Goal: Information Seeking & Learning: Check status

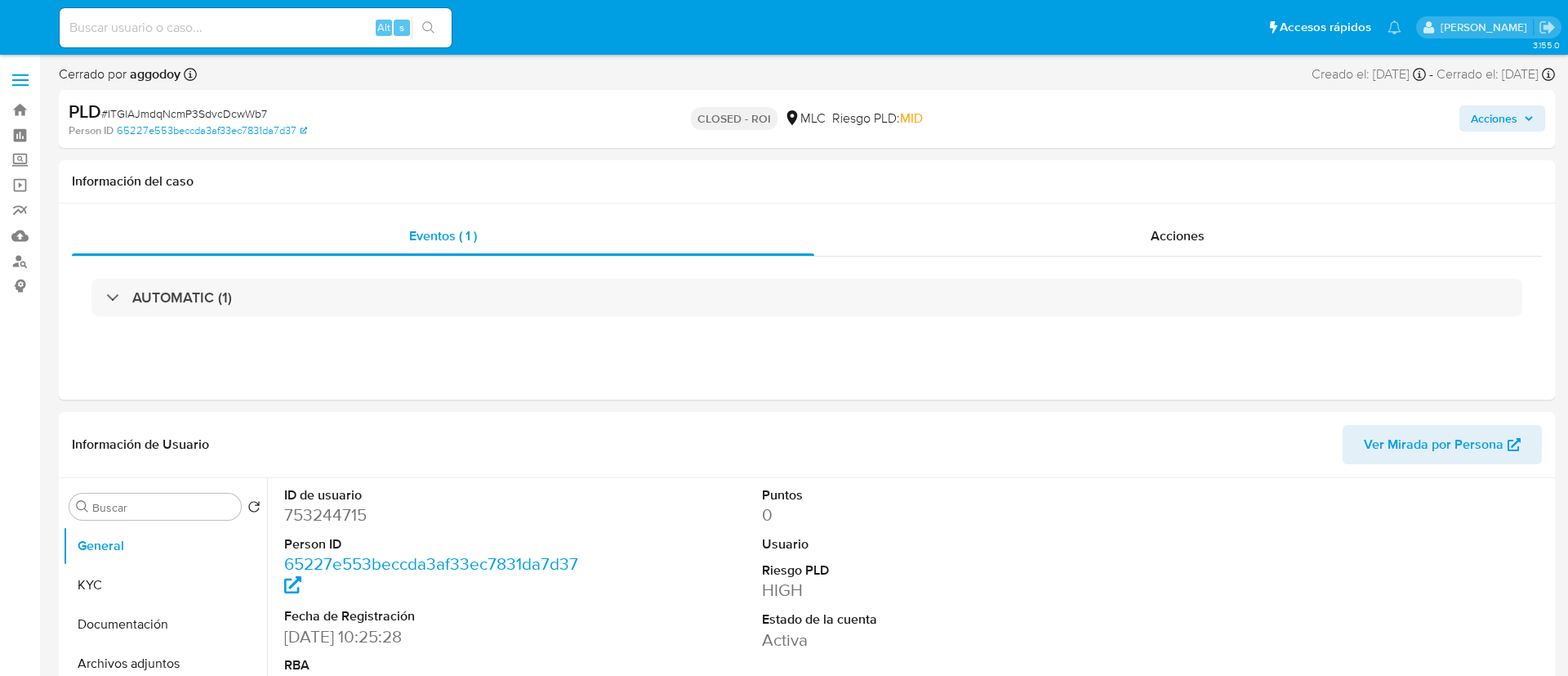
select select "10"
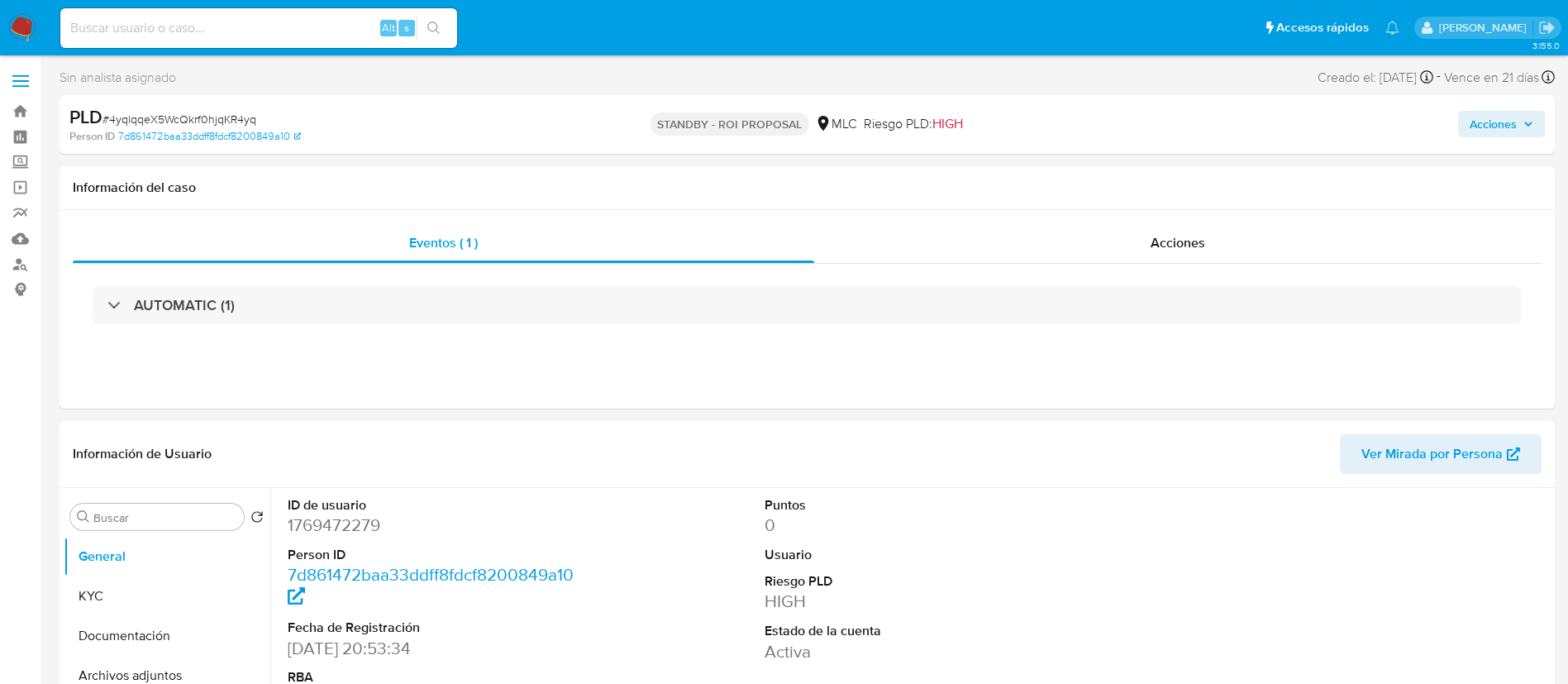
select select "10"
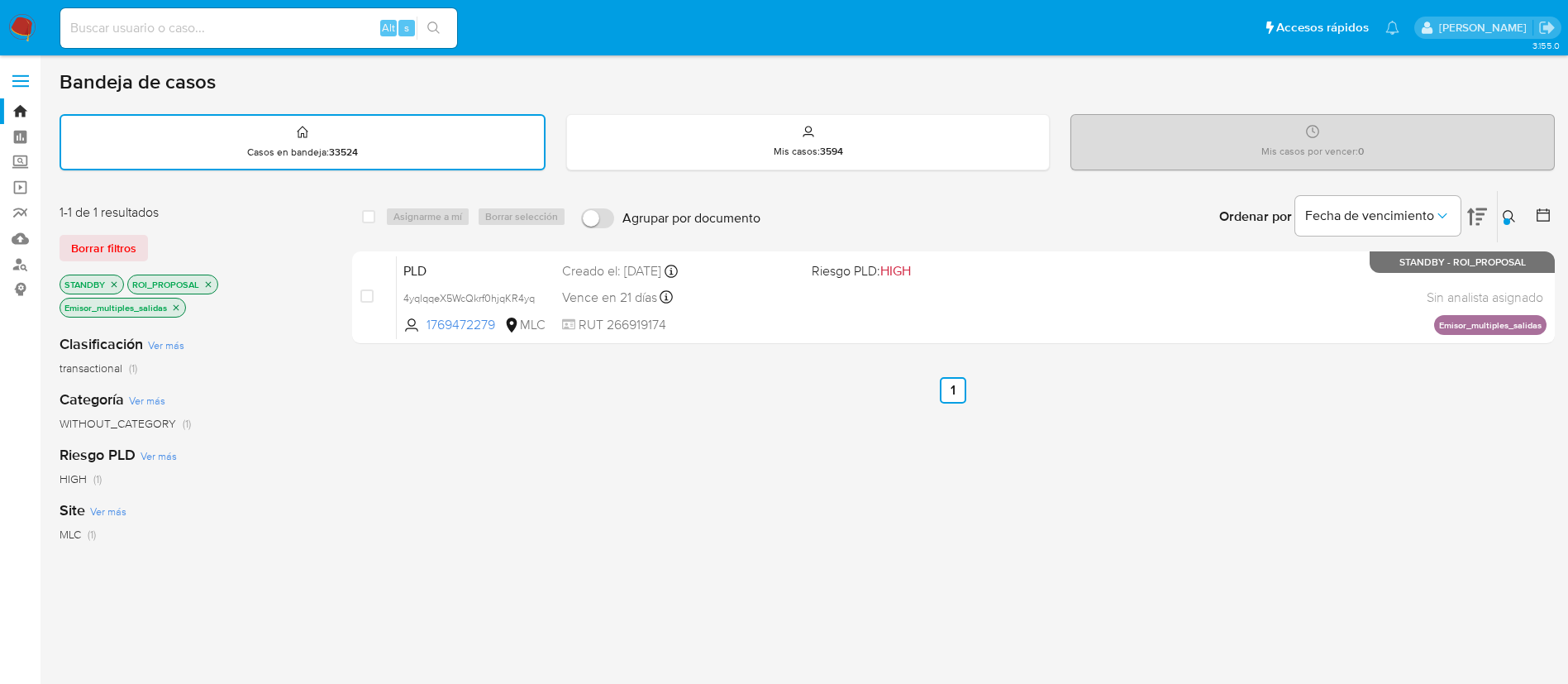
scroll to position [48, 0]
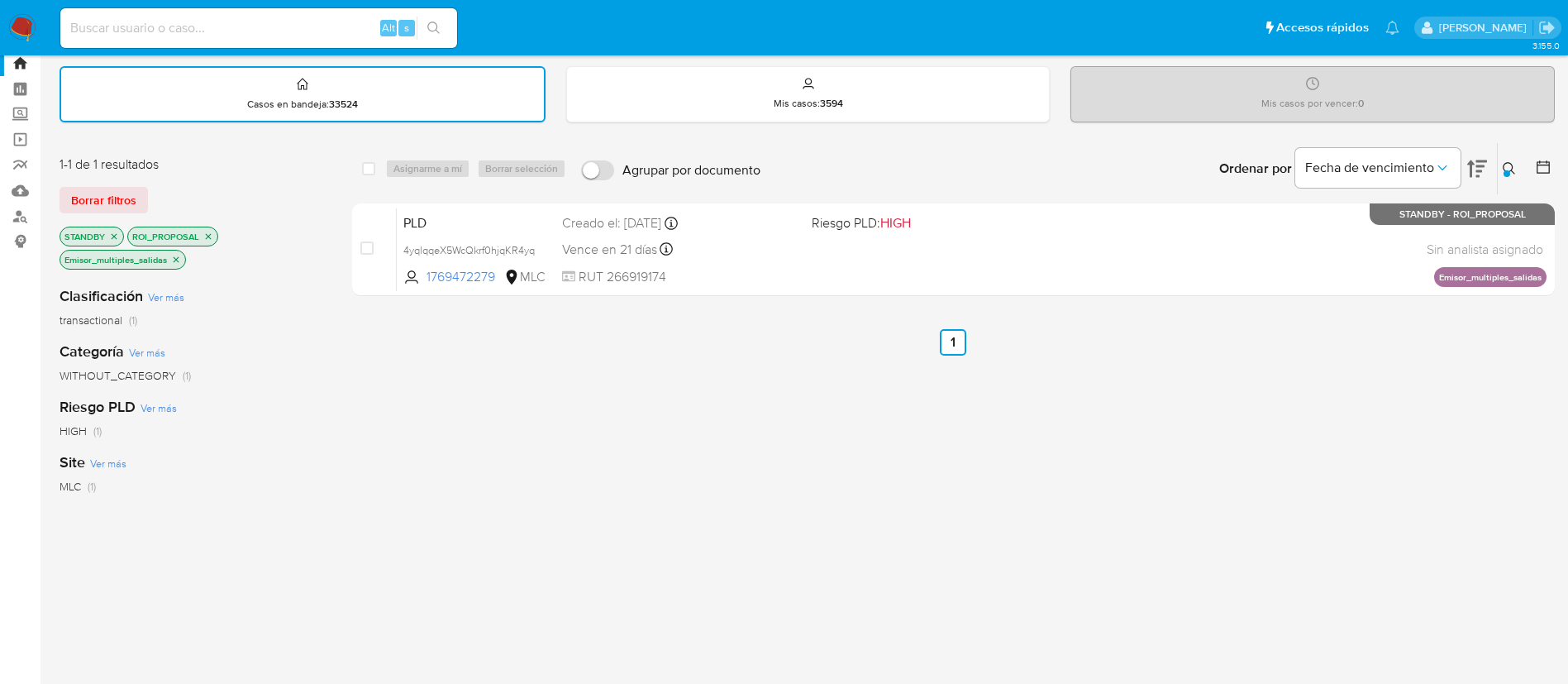
click at [1502, 178] on button at bounding box center [1511, 168] width 27 height 20
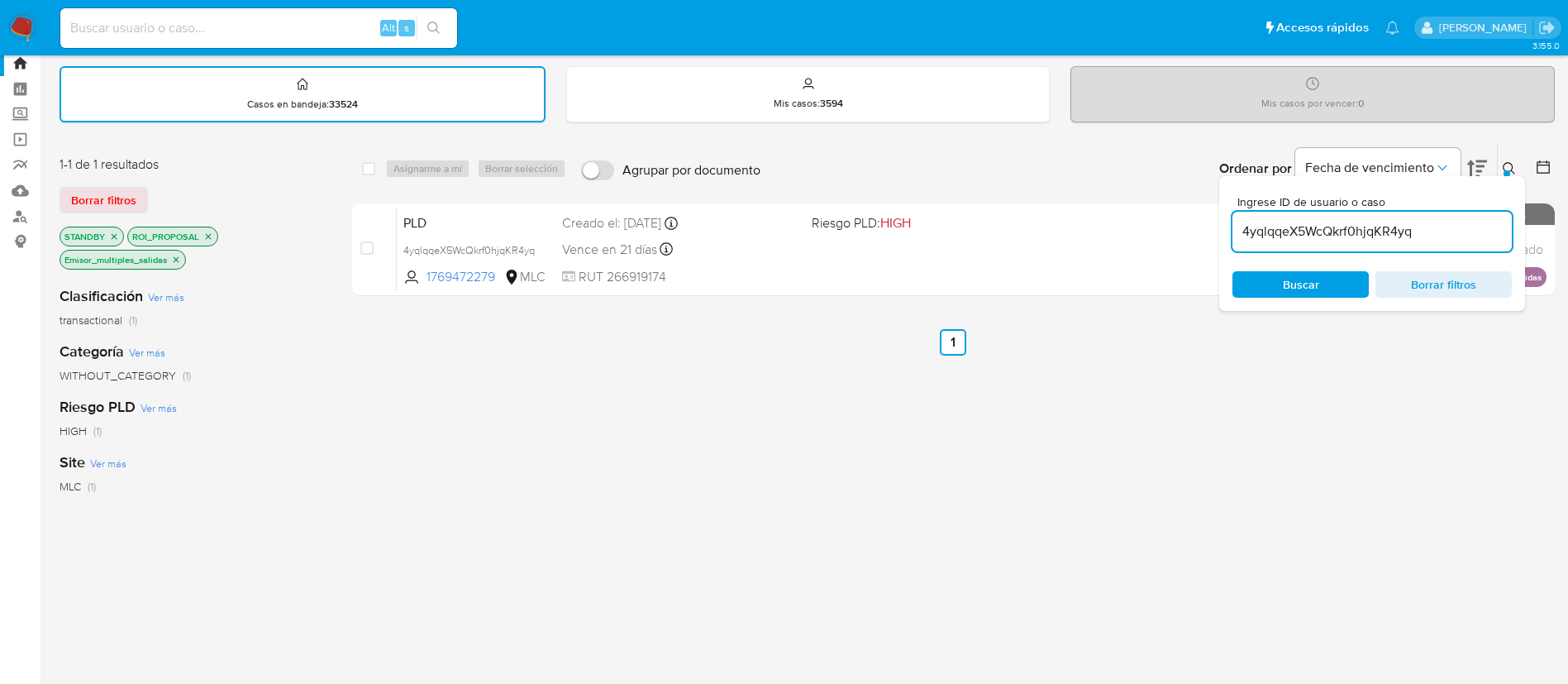
click at [1328, 230] on input "4yqlqqeX5WcQkrf0hjqKR4yq" at bounding box center [1372, 231] width 279 height 22
type input "qIO4Loirknqs95LYHltizdbw"
drag, startPoint x: 1512, startPoint y: 161, endPoint x: 1461, endPoint y: 143, distance: 54.1
click at [1506, 155] on div "Ingrese ID de usuario o caso qIO4Loirknqs95LYHltizdbw Buscar Borrar filtros" at bounding box center [1511, 168] width 28 height 51
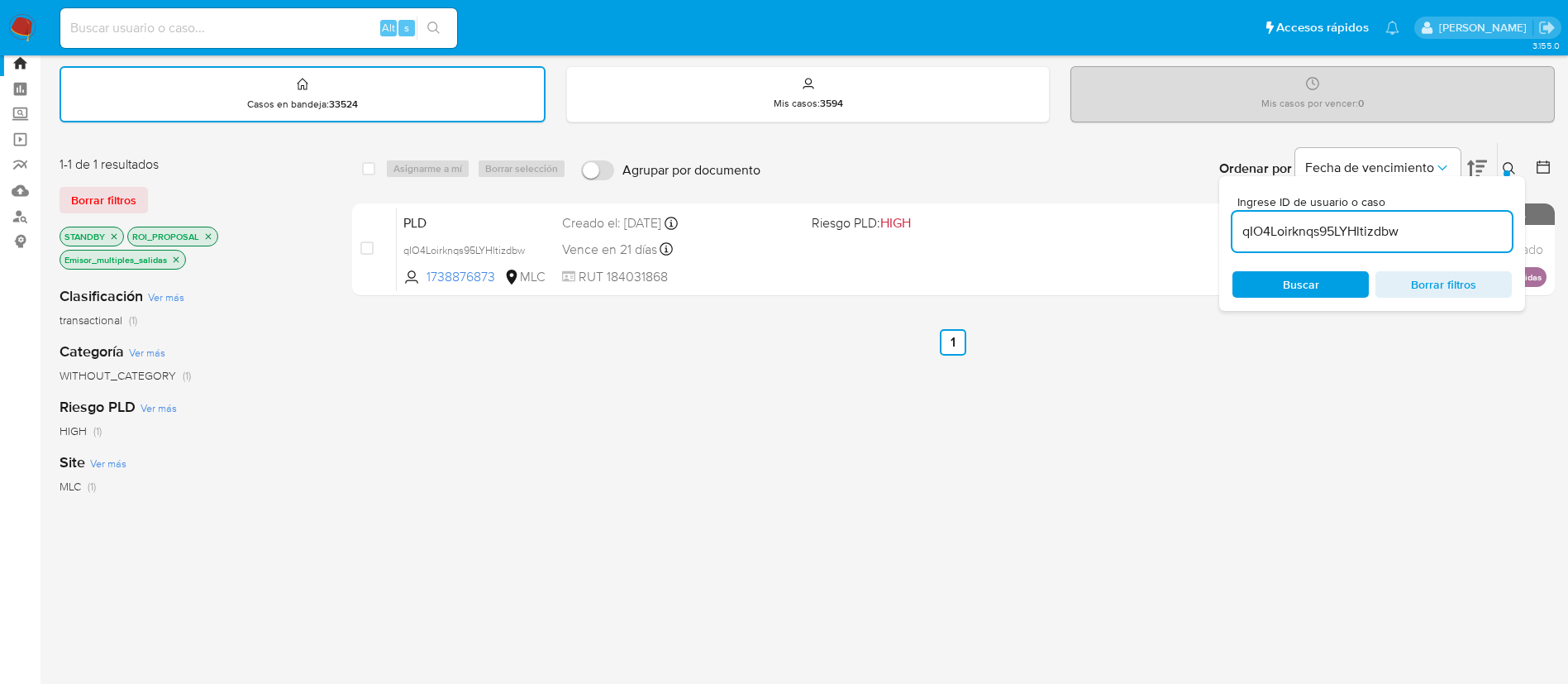
click at [1499, 155] on div "Ingrese ID de usuario o caso qIO4Loirknqs95LYHltizdbw Buscar Borrar filtros" at bounding box center [1511, 168] width 28 height 51
click at [1499, 155] on div "Ingrese ID de usuario o caso qIO4Loirknqs95LYHltizdbw Buscar Borrar filtros" at bounding box center [1511, 168] width 28 height 51
click at [1505, 161] on button at bounding box center [1511, 168] width 27 height 20
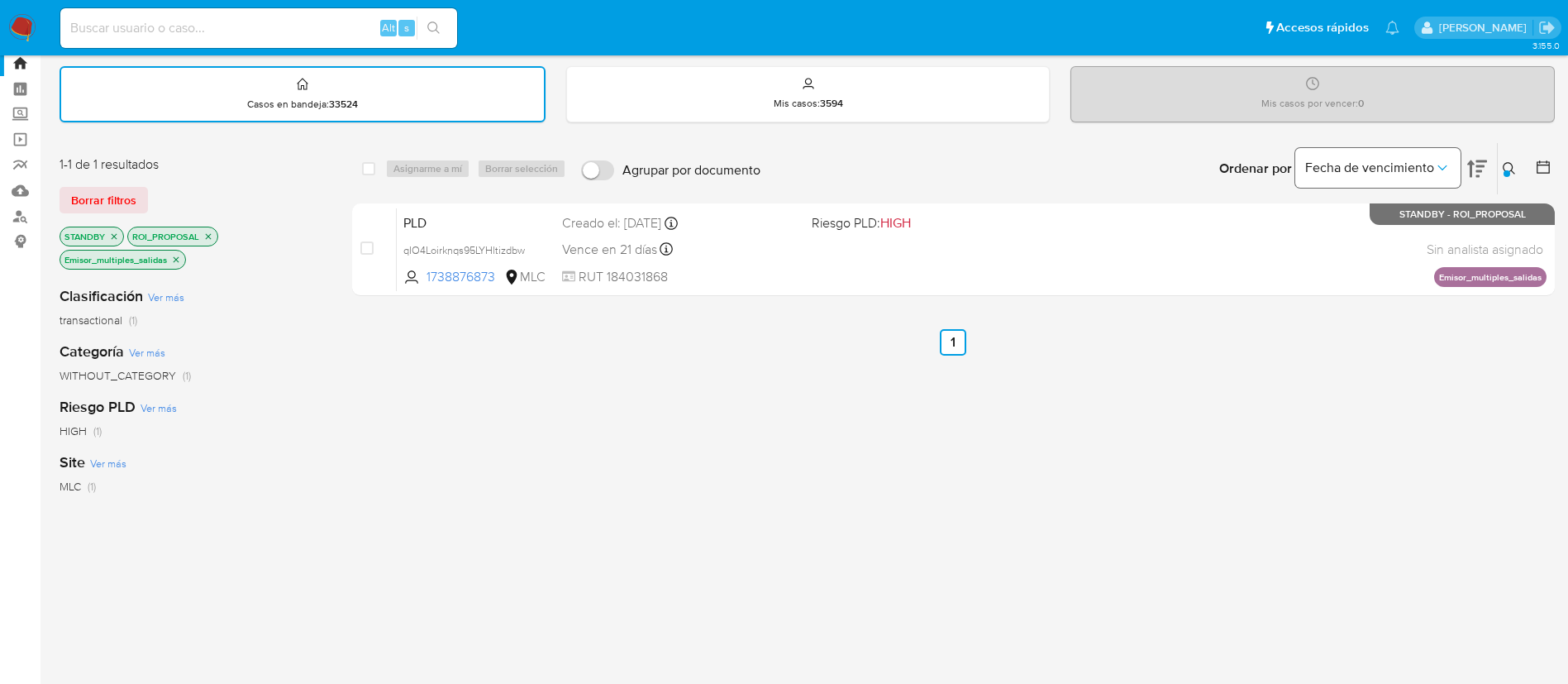
click at [1360, 166] on span "Fecha de vencimiento" at bounding box center [1369, 168] width 129 height 16
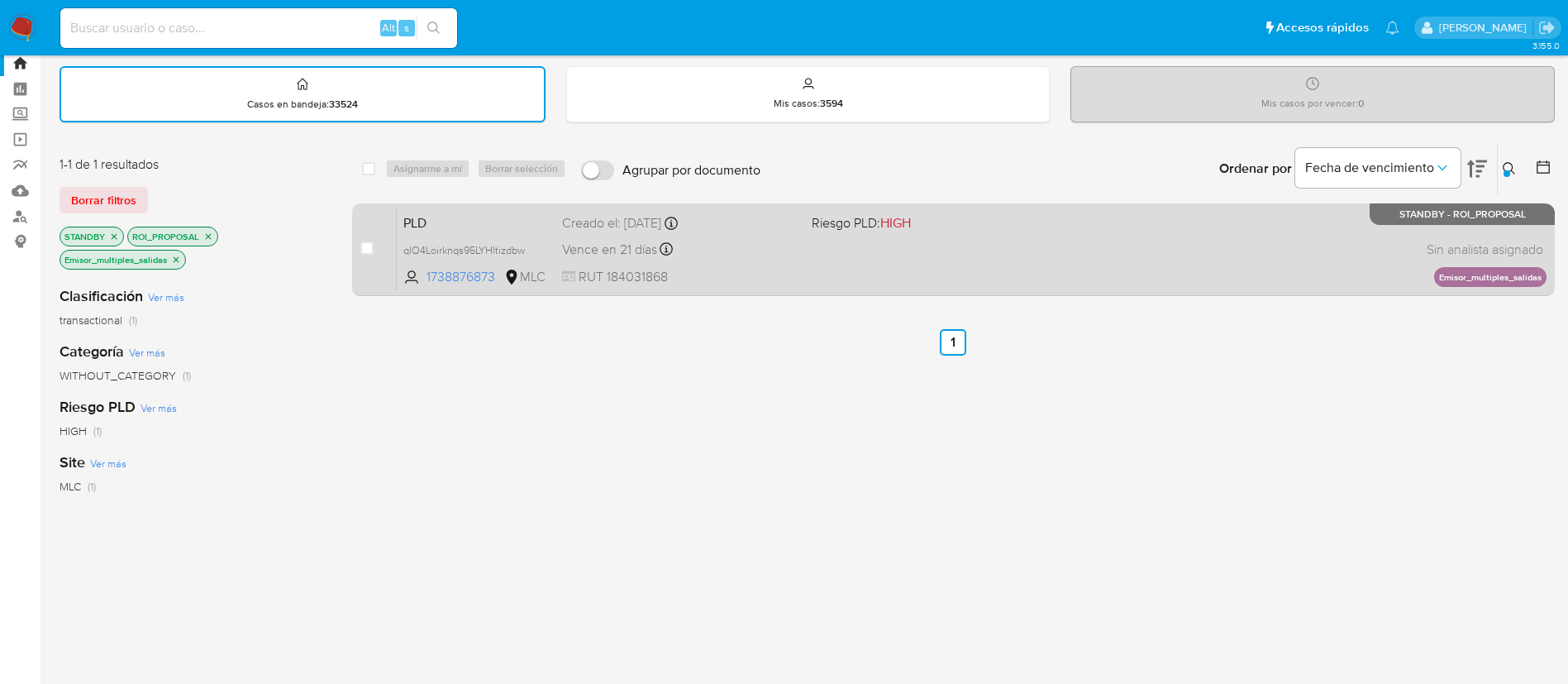
click at [812, 225] on span "Riesgo PLD: HIGH" at bounding box center [930, 221] width 236 height 22
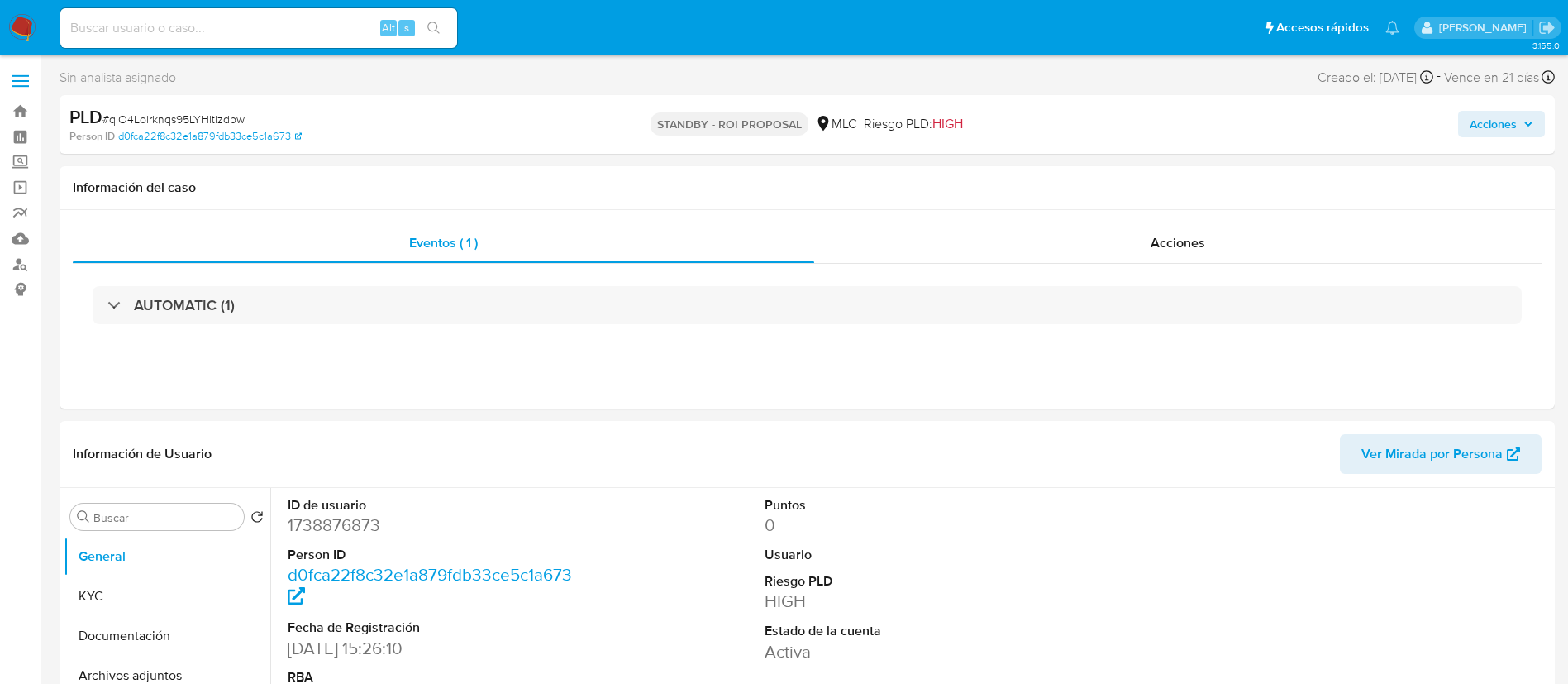
select select "10"
click at [300, 523] on dd "1738876873" at bounding box center [439, 525] width 302 height 23
copy dd "1738876873"
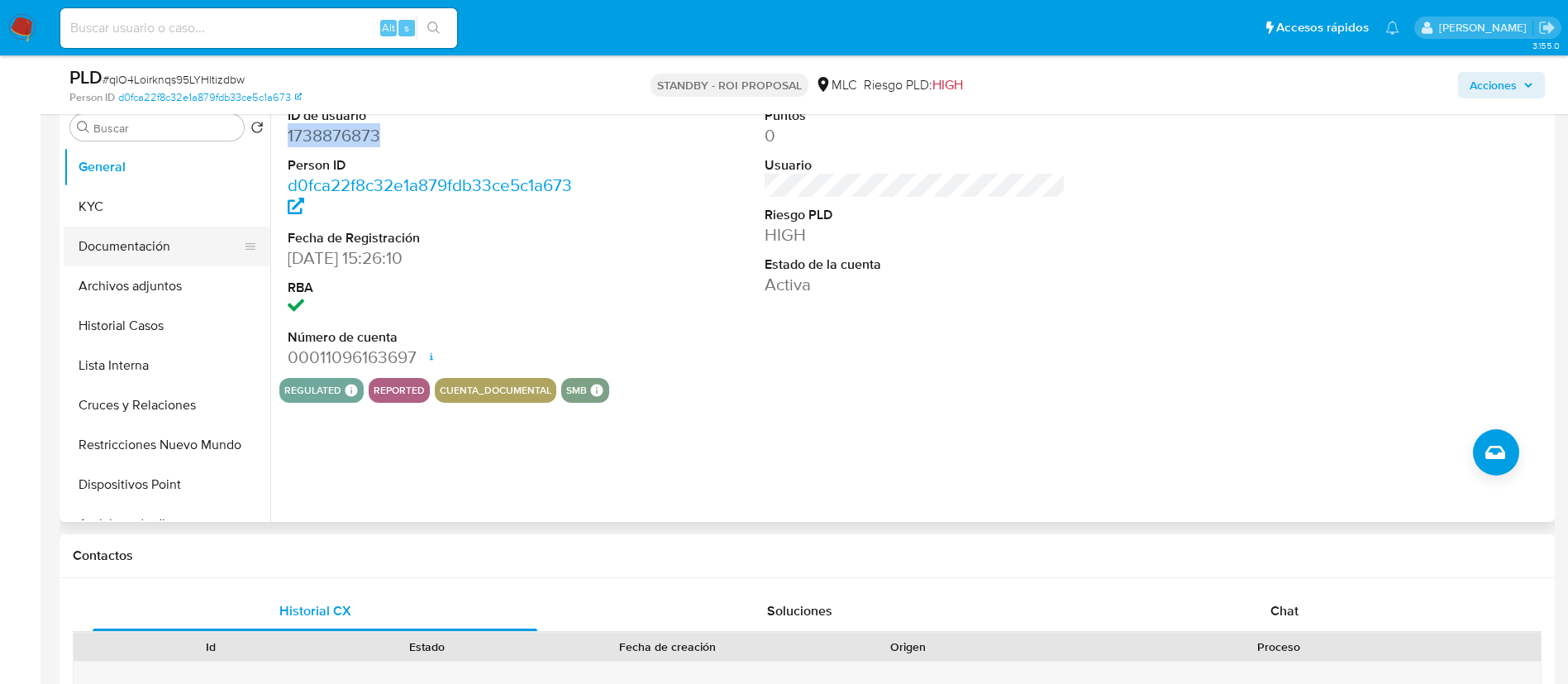
click at [180, 242] on button "Documentación" at bounding box center [160, 247] width 194 height 40
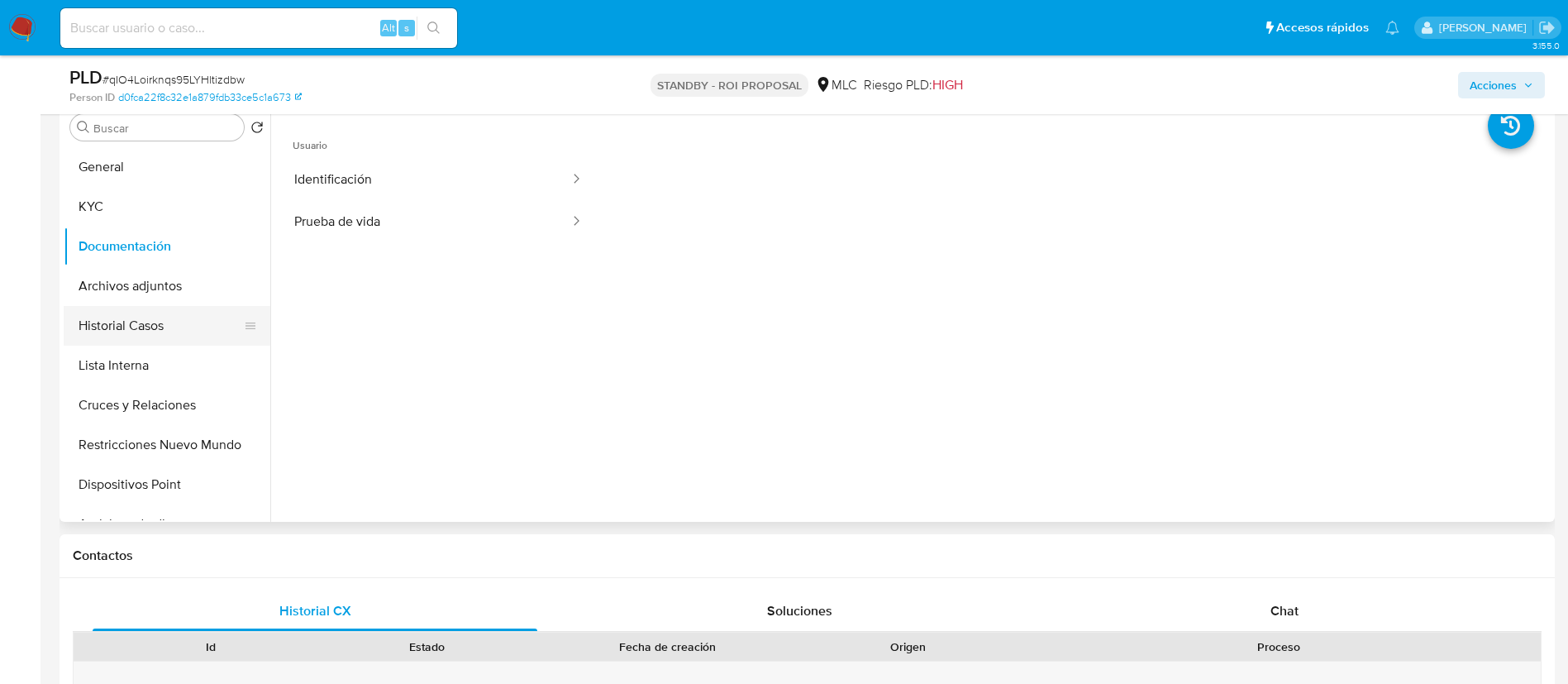
click at [166, 321] on button "Historial Casos" at bounding box center [160, 326] width 194 height 40
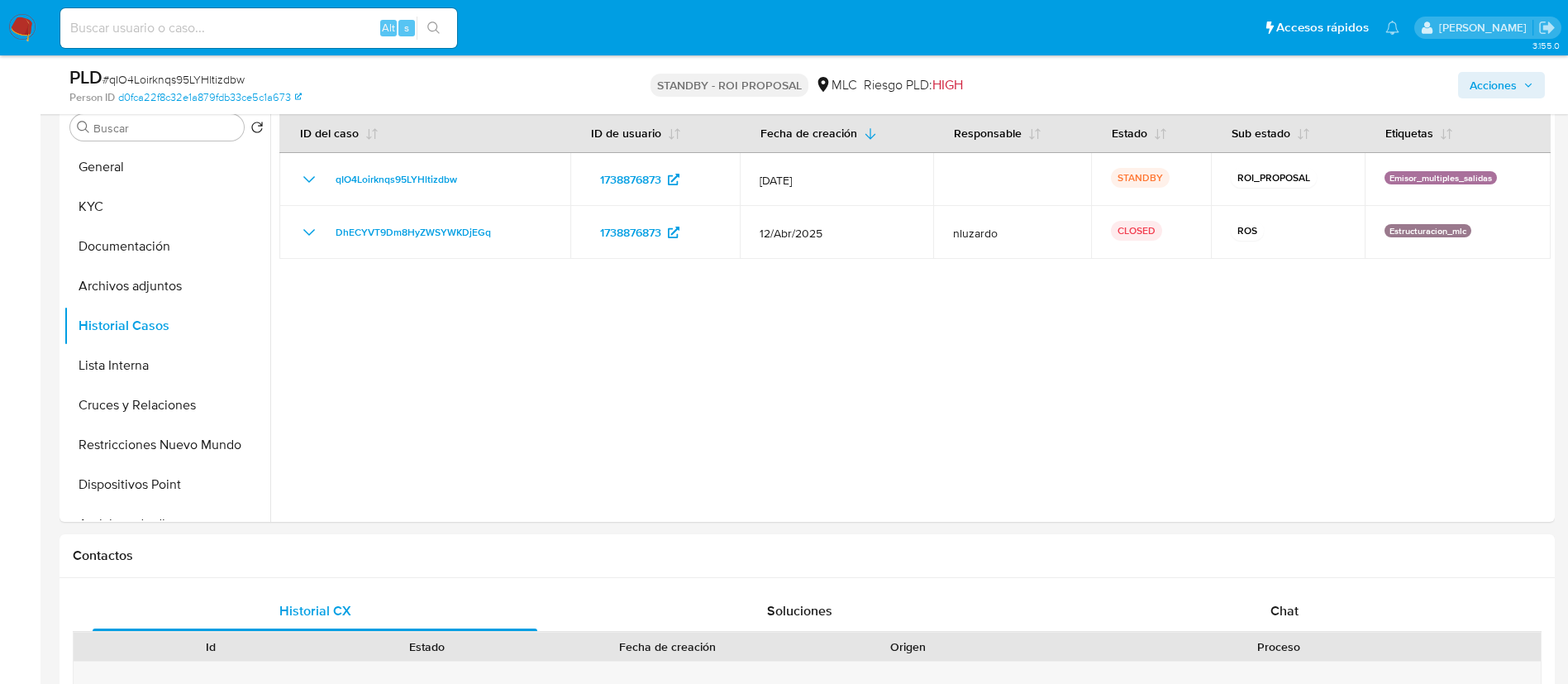
click at [199, 76] on span "# qIO4Loirknqs95LYHltizdbw" at bounding box center [174, 79] width 142 height 16
drag, startPoint x: 199, startPoint y: 76, endPoint x: 166, endPoint y: 72, distance: 33.2
click at [166, 72] on span "# qIO4Loirknqs95LYHltizdbw" at bounding box center [174, 79] width 142 height 16
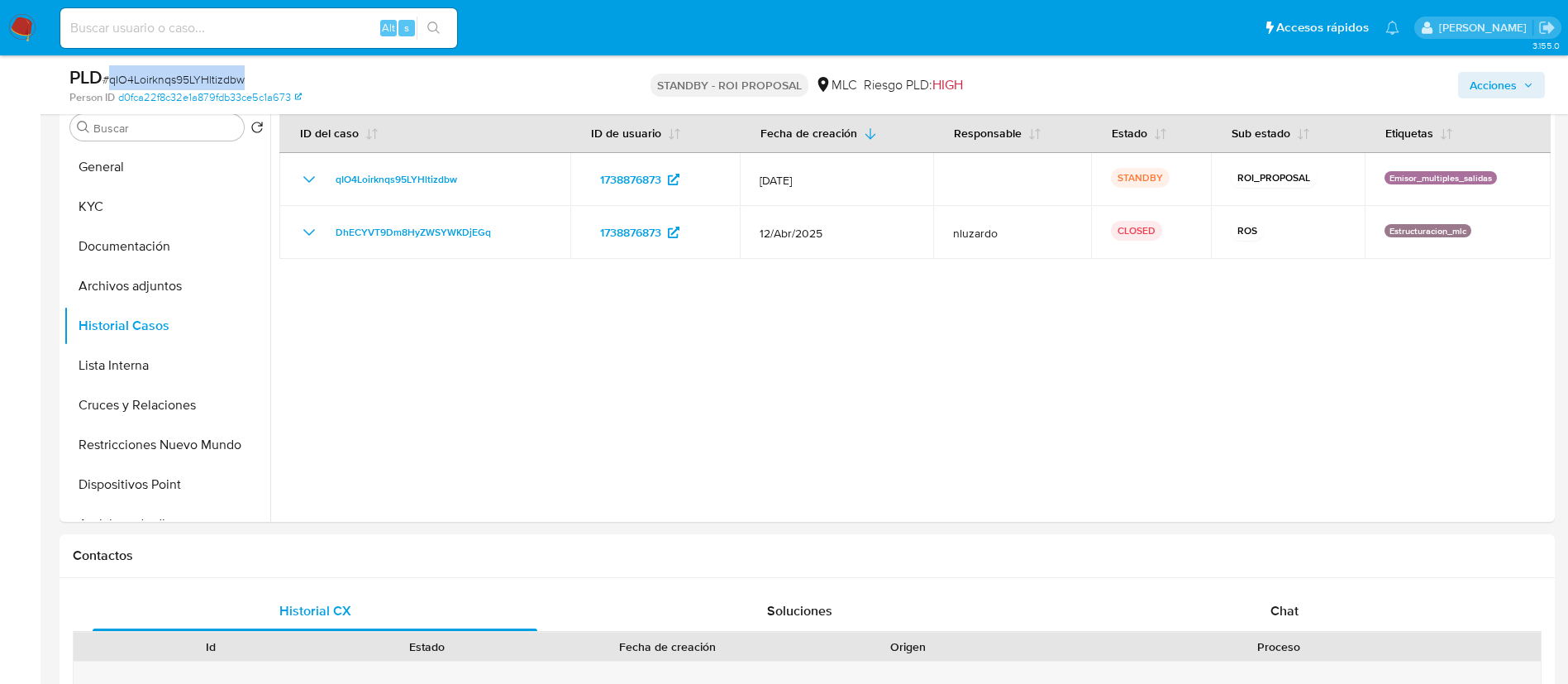
copy span "qIO4Loirknqs95LYHltizdbw"
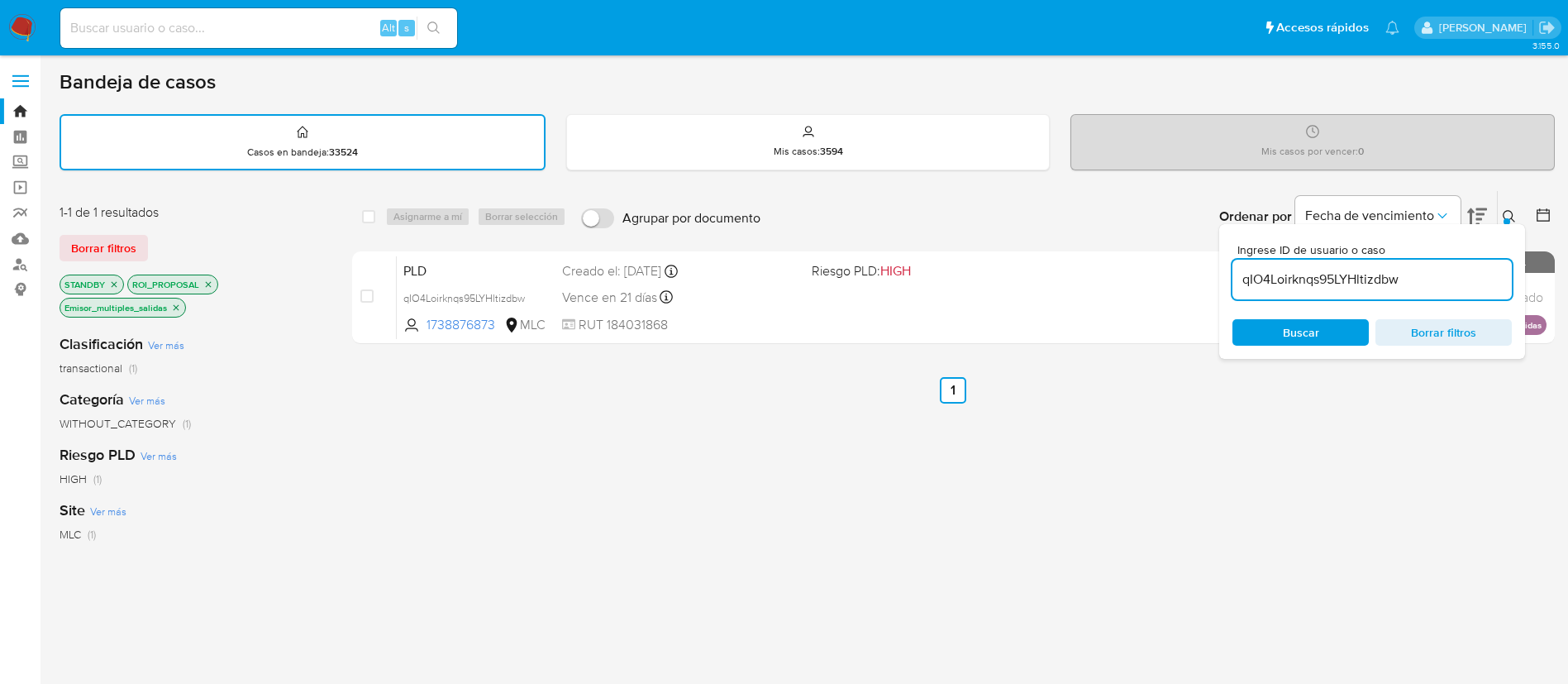
scroll to position [48, 0]
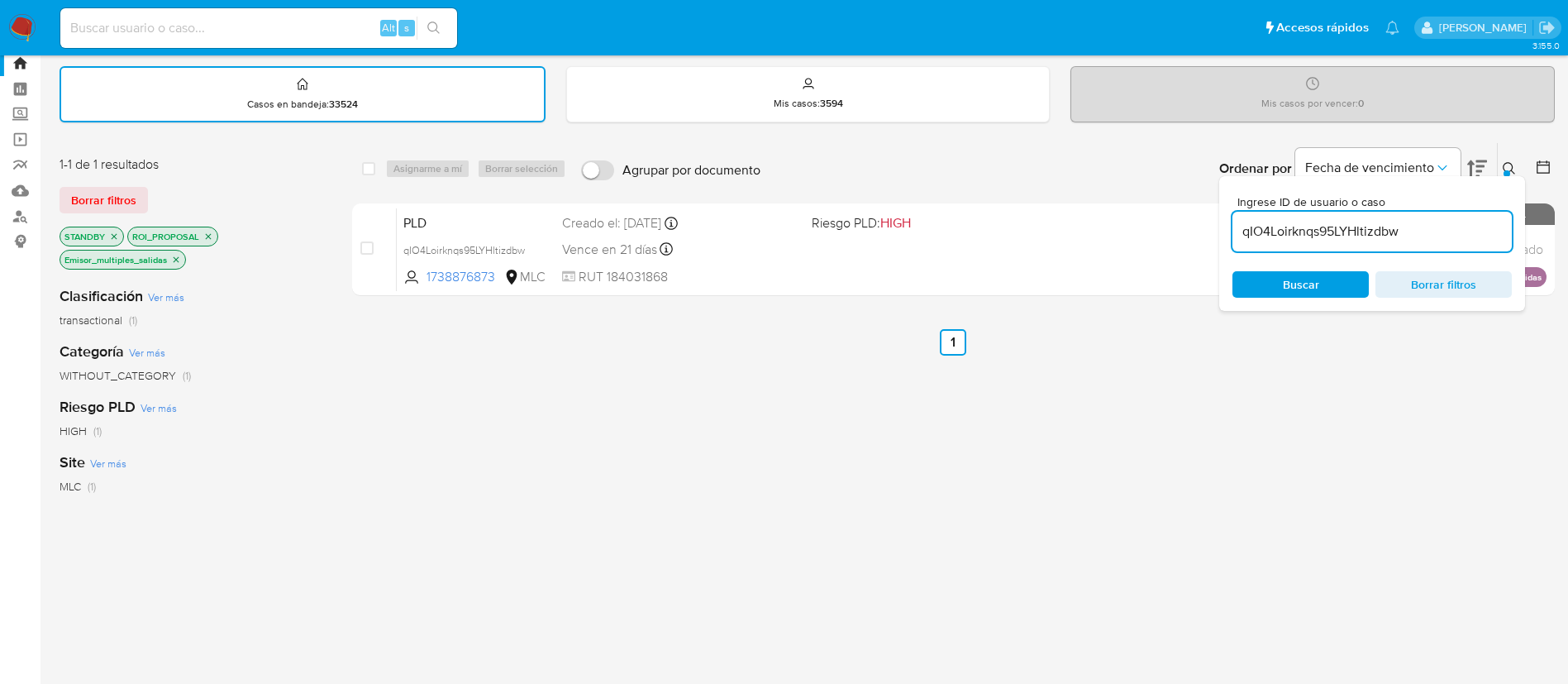
click at [1283, 224] on input "qIO4Loirknqs95LYHltizdbw" at bounding box center [1372, 231] width 279 height 22
click at [1279, 223] on input "qIO4Loirknqs95LYHltizdbw" at bounding box center [1372, 231] width 279 height 22
click at [1276, 226] on input "qIO4Loirknqs95LYHltizdbw" at bounding box center [1372, 231] width 279 height 22
type input "xWUqyMMXc2Wm71gfuj7fR8Y5"
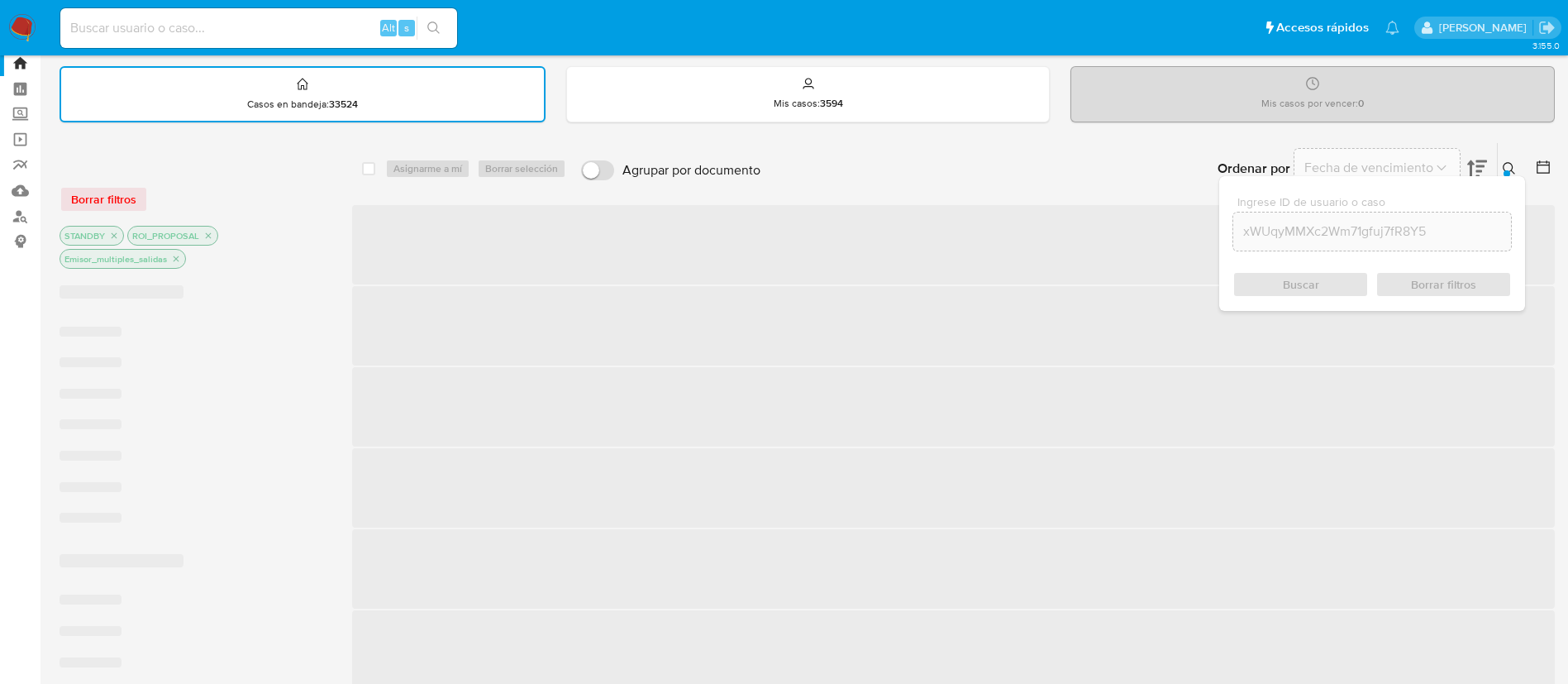
click at [1524, 152] on div "Ingrese ID de usuario o caso xWUqyMMXc2Wm71gfuj7fR8Y5 Buscar Borrar filtros" at bounding box center [1511, 168] width 28 height 51
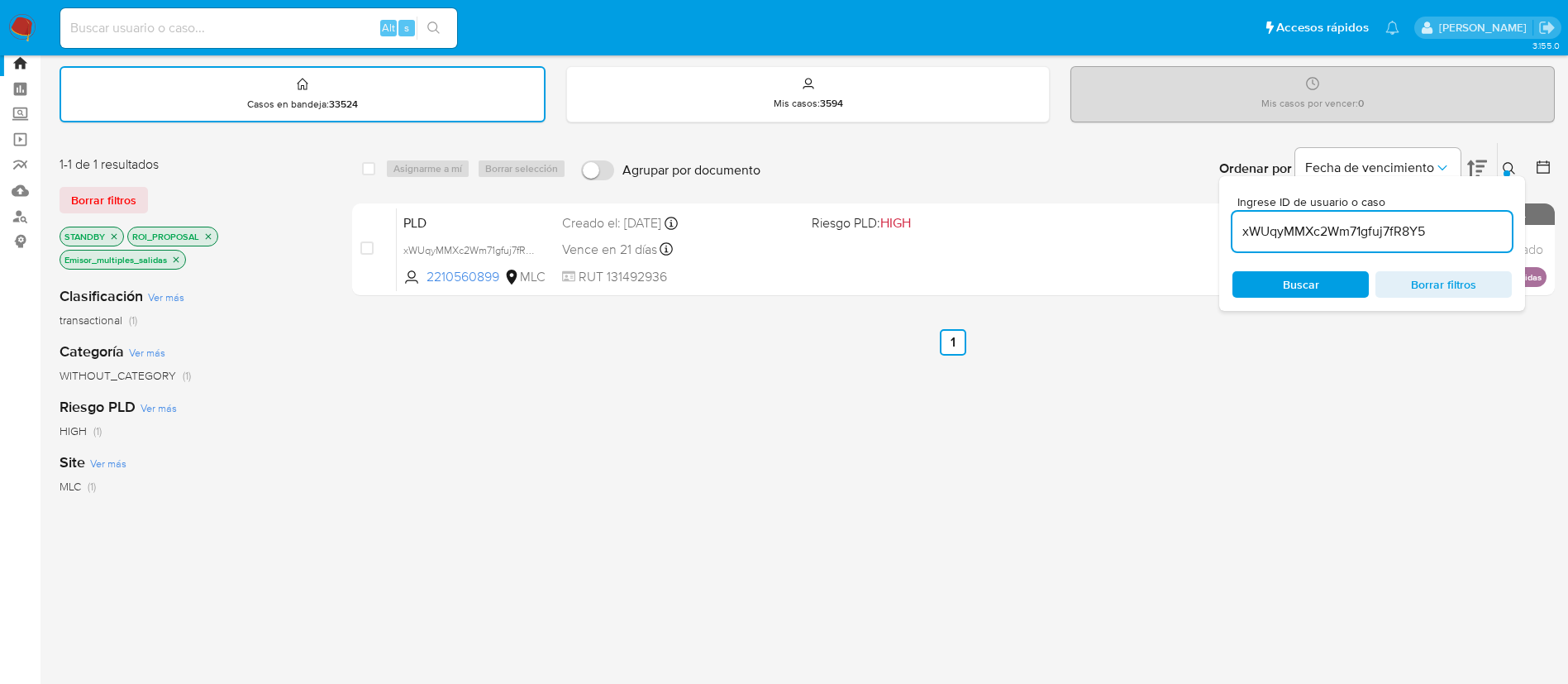
click at [1521, 159] on button at bounding box center [1511, 168] width 27 height 20
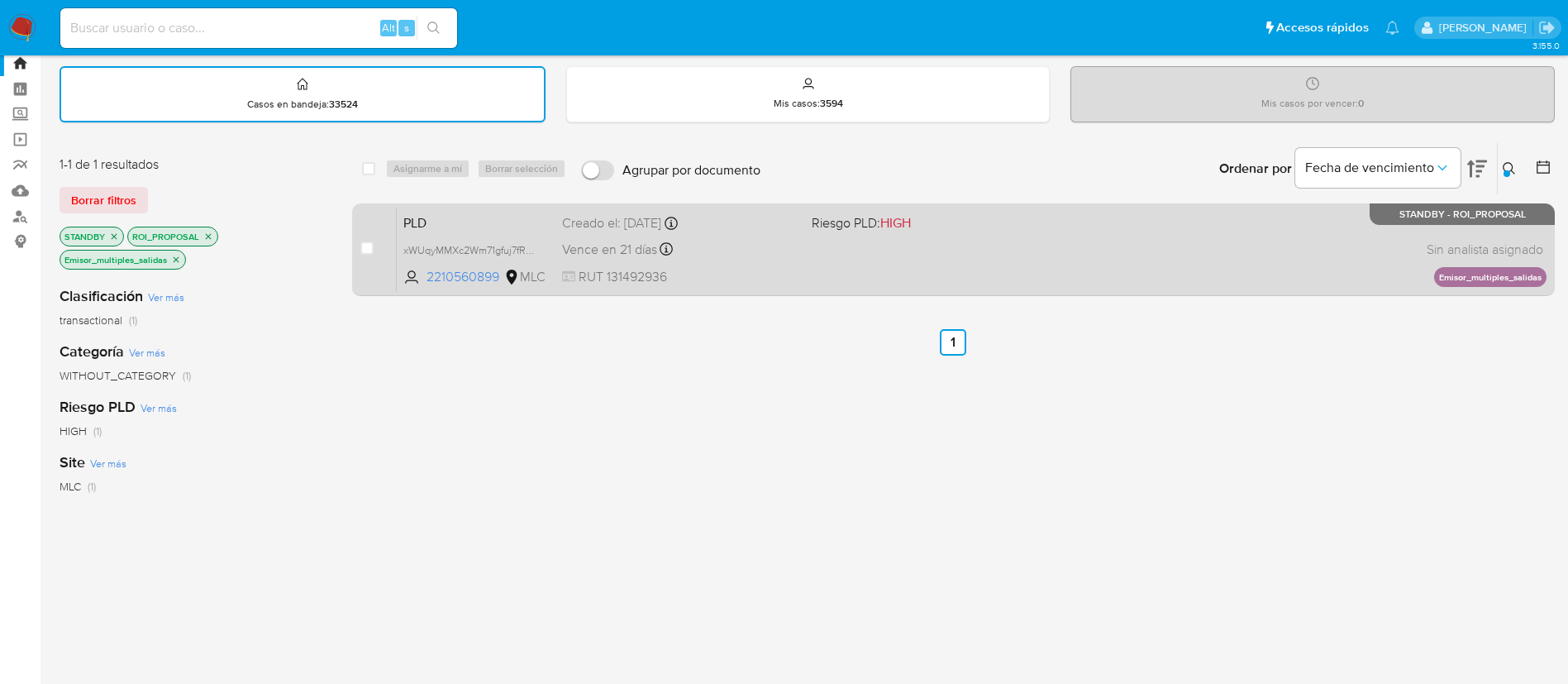
click at [1145, 253] on div "PLD xWUqyMMXc2Wm71gfuj7fR8Y5 2210560899 MLC Riesgo PLD: HIGH Creado el: 12/06/2…" at bounding box center [971, 249] width 1150 height 83
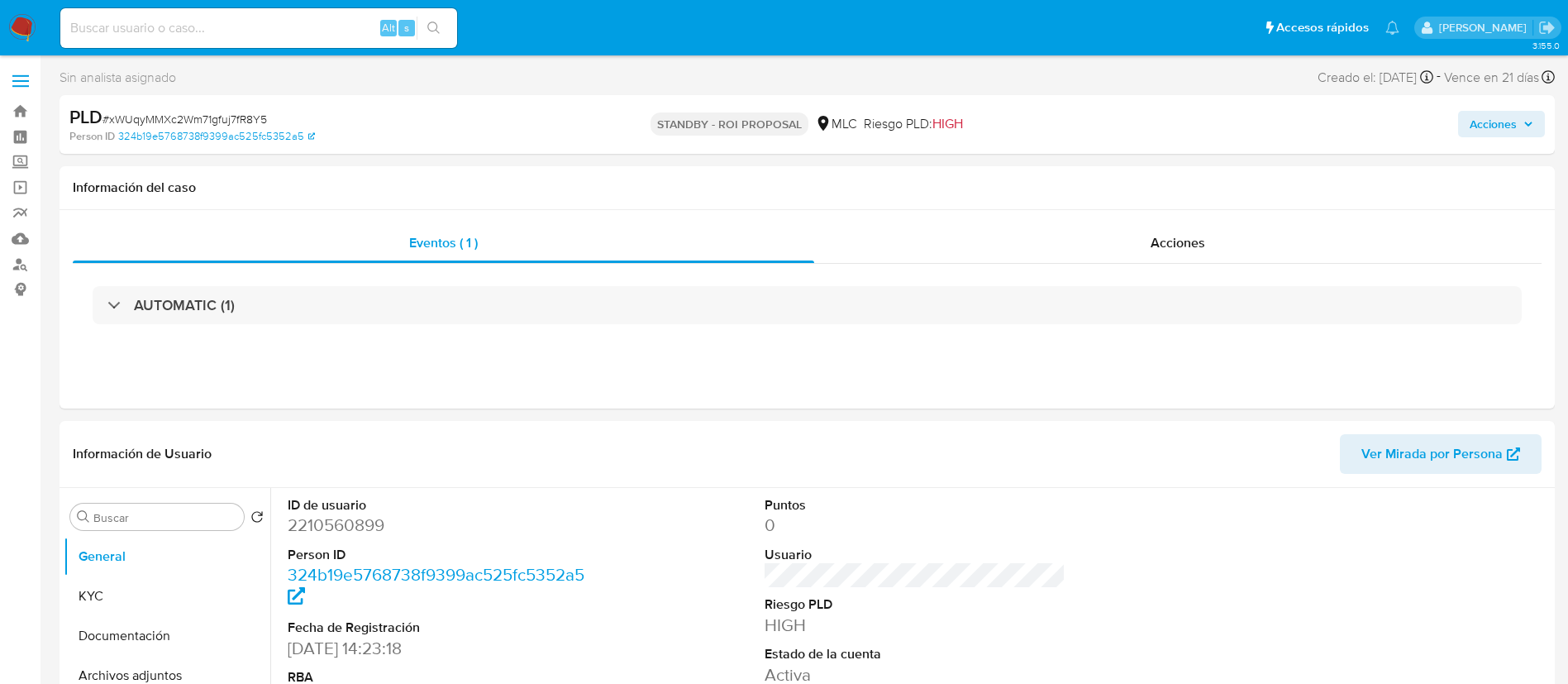
select select "10"
click at [312, 516] on dd "2210560899" at bounding box center [439, 525] width 302 height 23
copy dd "2210560899"
click at [1089, 240] on div "Acciones" at bounding box center [1178, 243] width 727 height 40
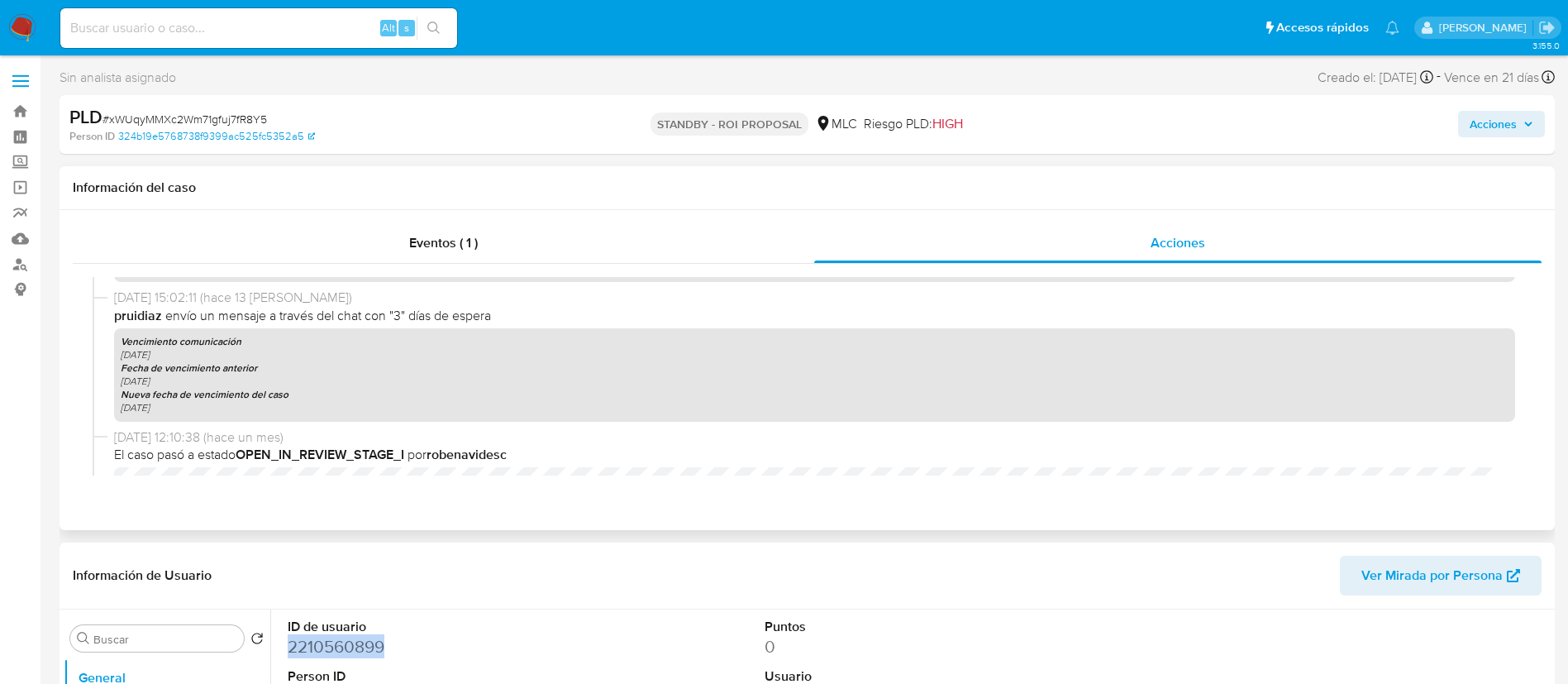
scroll to position [742, 0]
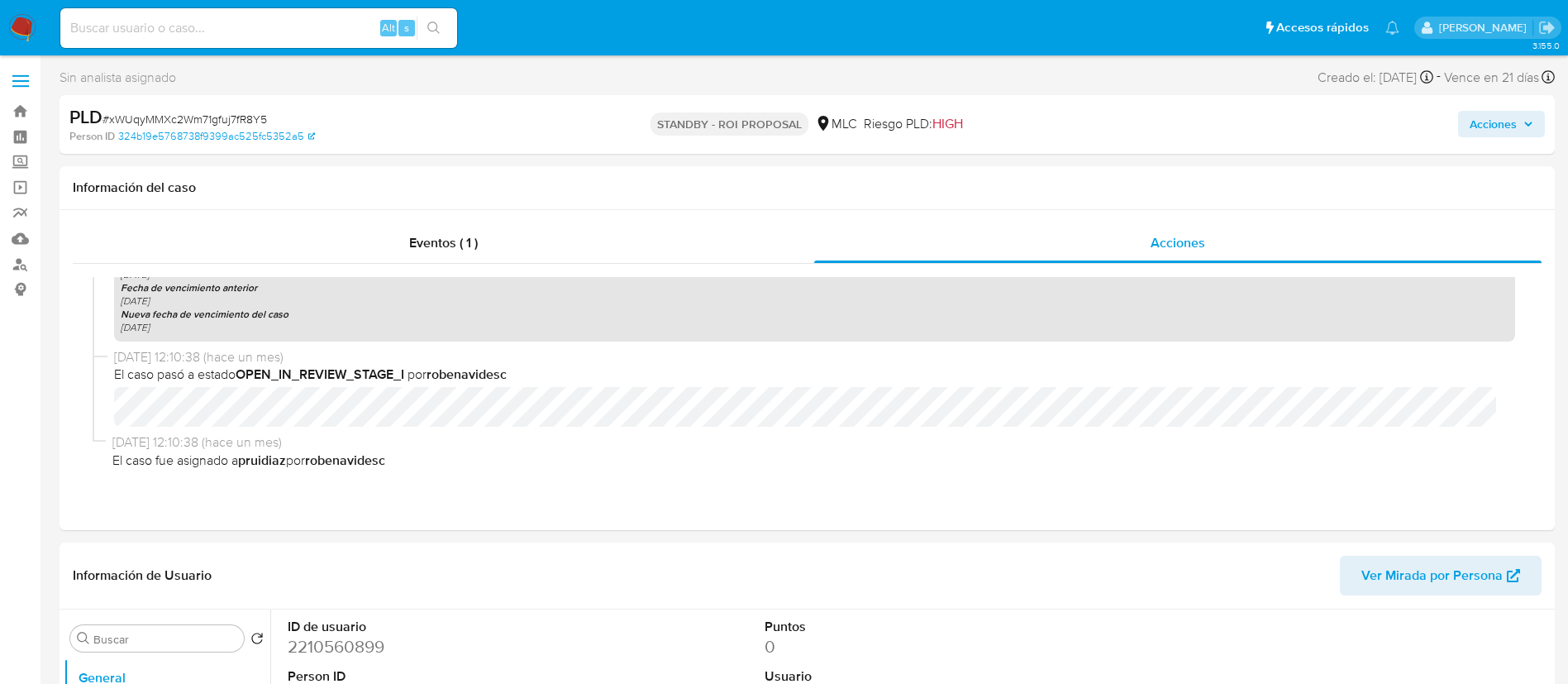
click at [144, 114] on span "# xWUqyMMXc2Wm71gfuj7fR8Y5" at bounding box center [185, 119] width 165 height 16
copy span "xWUqyMMXc2Wm71gfuj7fR8Y5"
